Goal: Navigation & Orientation: Find specific page/section

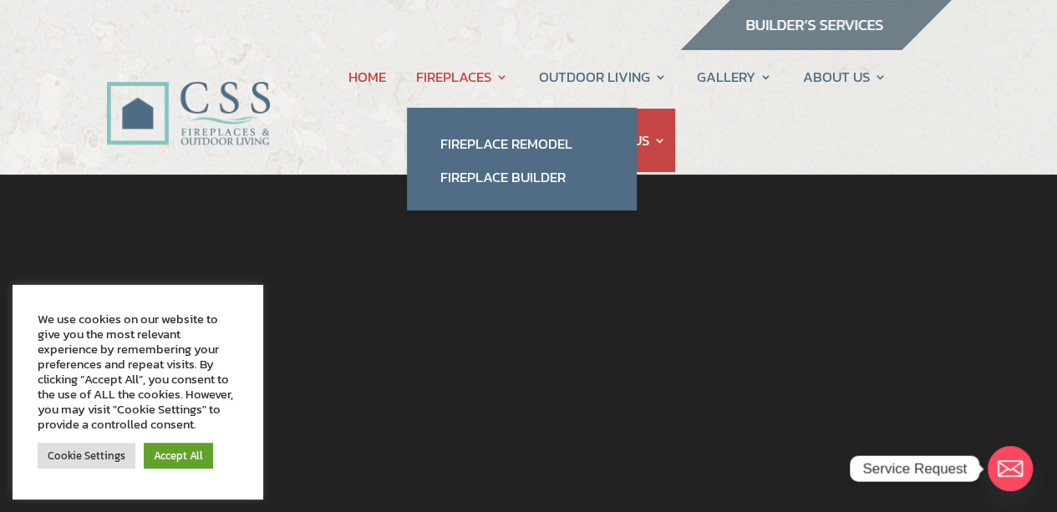
click at [468, 73] on link "FIREPLACES" at bounding box center [462, 77] width 92 height 64
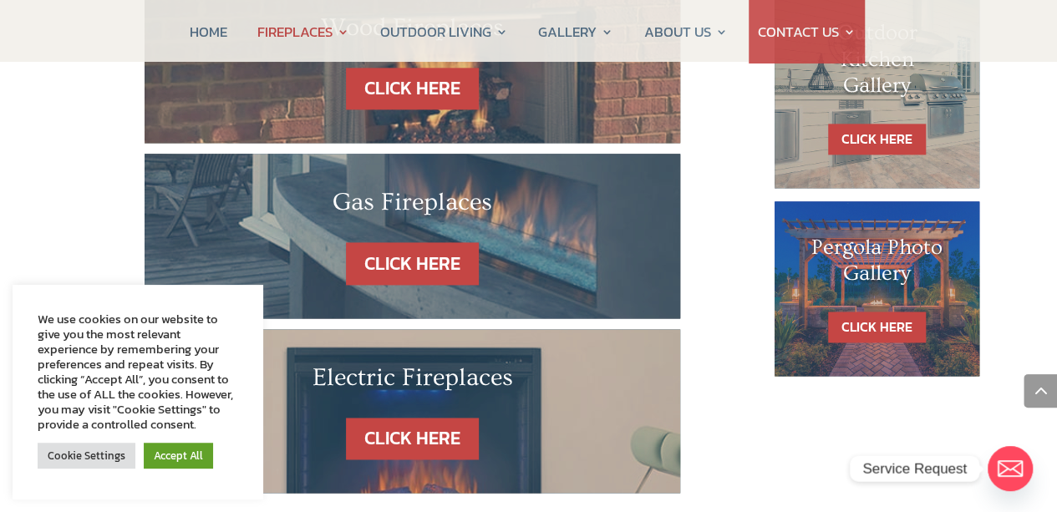
scroll to position [1136, 0]
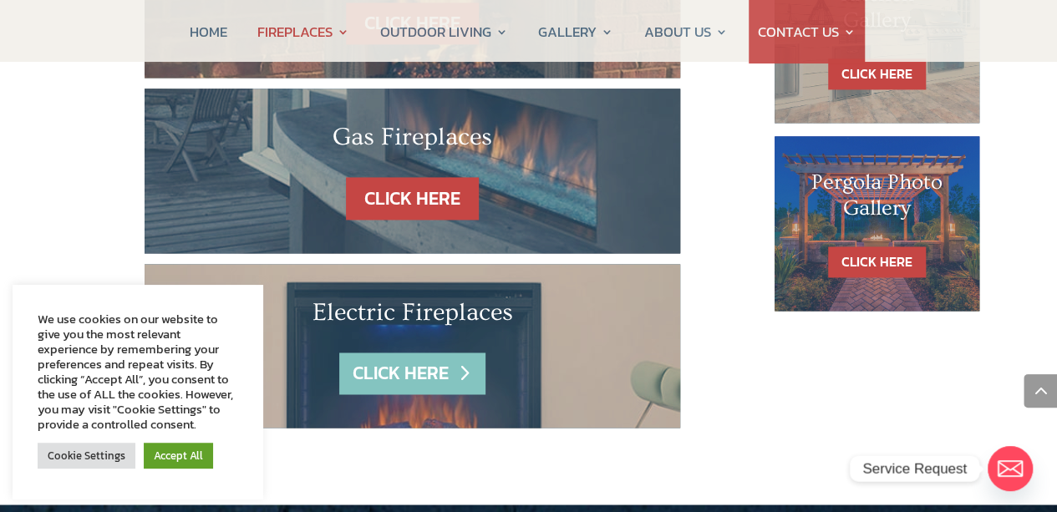
click at [407, 353] on link "CLICK HERE" at bounding box center [411, 374] width 145 height 43
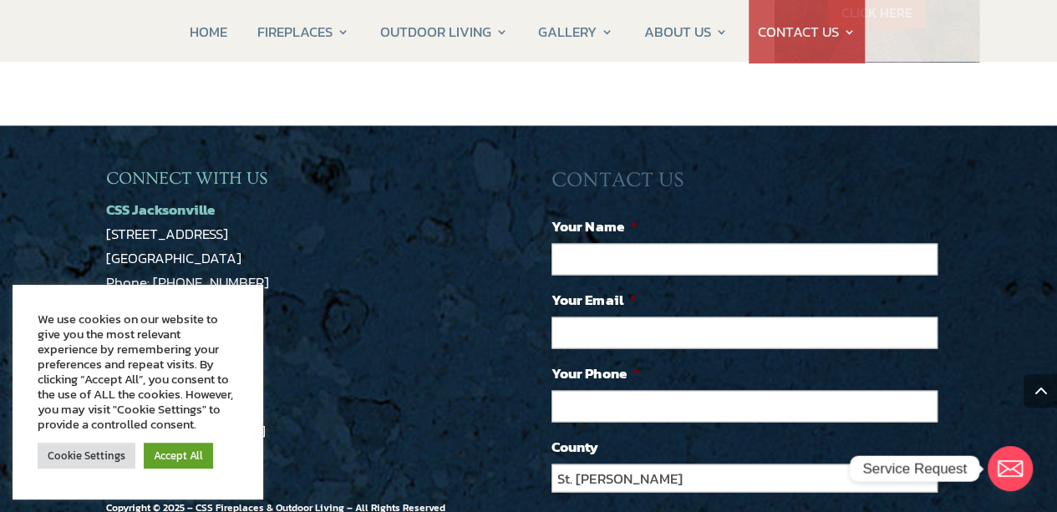
scroll to position [1471, 0]
